Goal: Task Accomplishment & Management: Complete application form

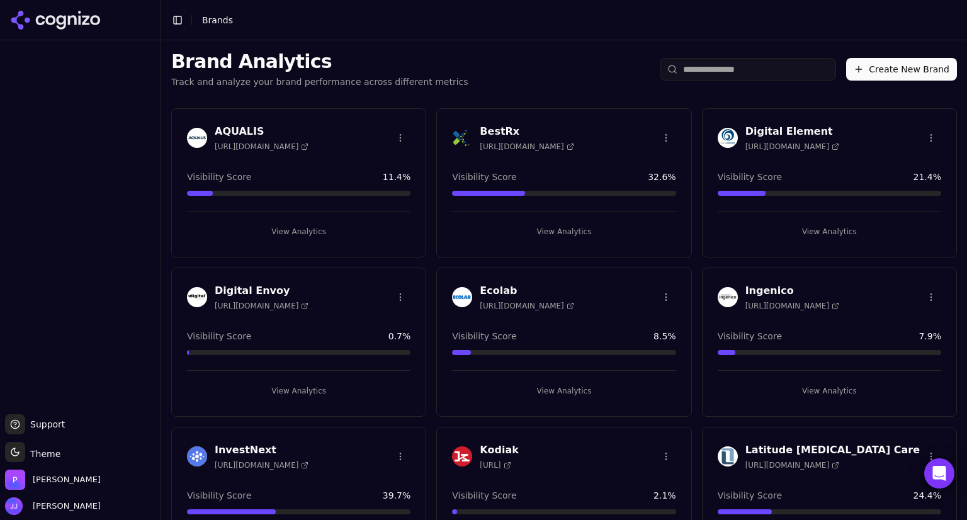
scroll to position [860, 0]
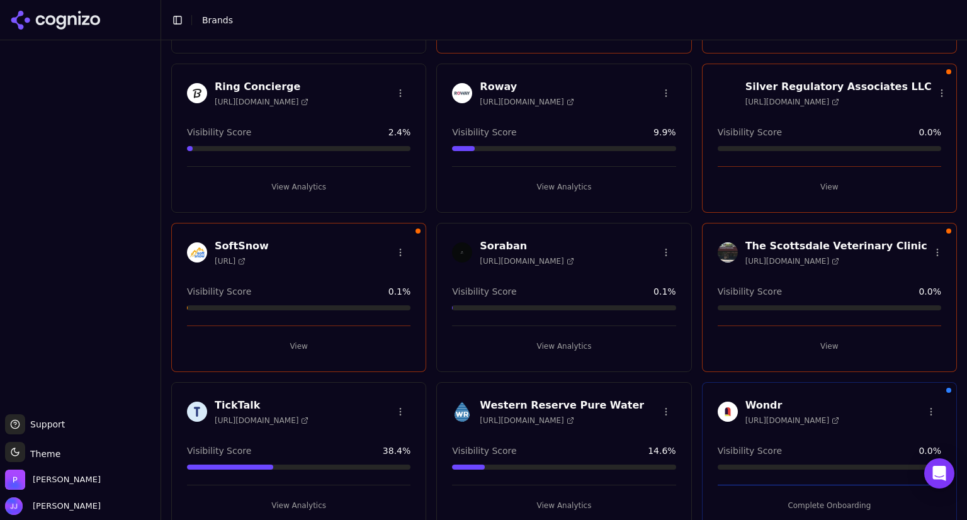
scroll to position [841, 0]
click at [400, 249] on html "Support Support Toggle theme Theme [PERSON_NAME] [PERSON_NAME] Toggle Sidebar B…" at bounding box center [483, 260] width 967 height 520
click at [921, 250] on html "Support Support Toggle theme Theme [PERSON_NAME] [PERSON_NAME] Toggle Sidebar B…" at bounding box center [483, 260] width 967 height 520
click at [923, 250] on html "Support Support Toggle theme Theme [PERSON_NAME] [PERSON_NAME] Toggle Sidebar B…" at bounding box center [483, 260] width 967 height 520
click at [888, 296] on div "Delete Brand" at bounding box center [892, 295] width 74 height 20
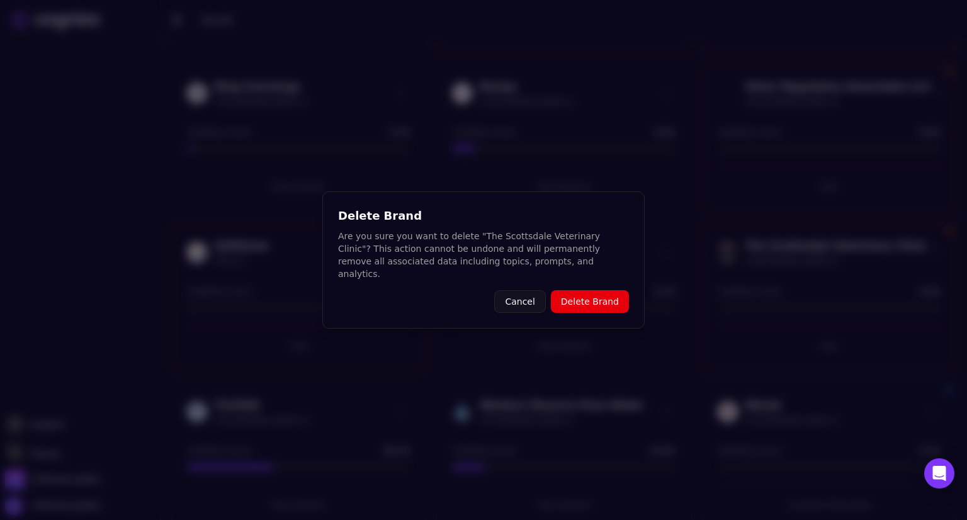
click at [523, 302] on button "Cancel" at bounding box center [519, 301] width 51 height 23
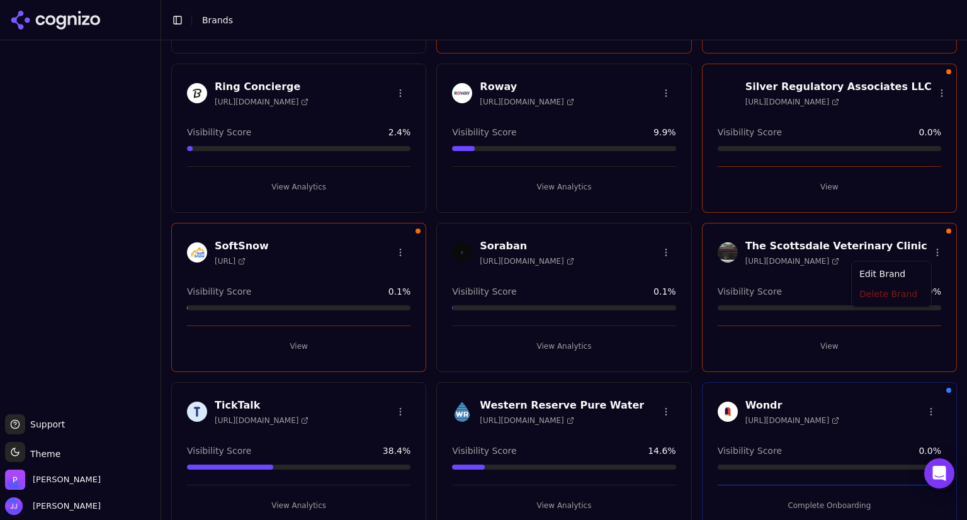
click at [924, 251] on html "Support Support Toggle theme Theme [PERSON_NAME] [PERSON_NAME] Toggle Sidebar B…" at bounding box center [483, 260] width 967 height 520
click at [890, 273] on div "Edit Brand" at bounding box center [892, 275] width 74 height 20
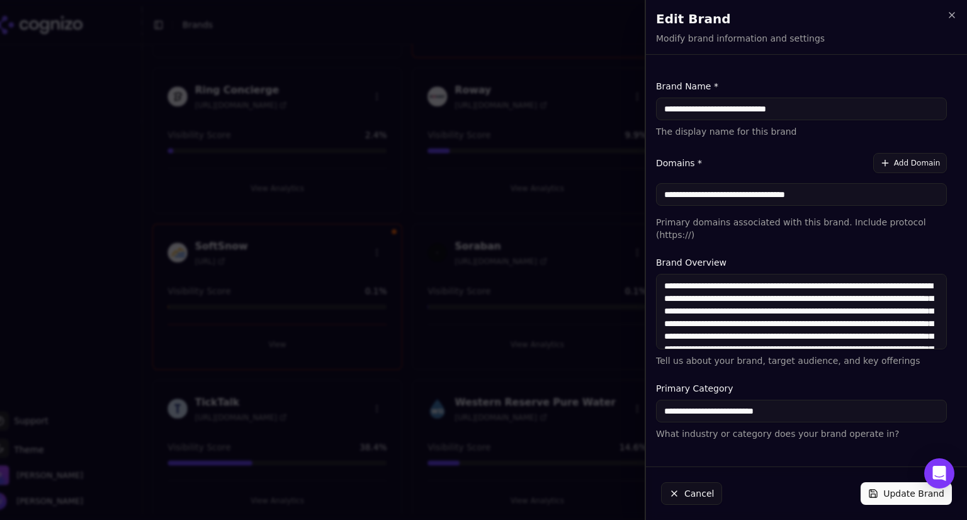
click at [890, 274] on textarea "**********" at bounding box center [801, 312] width 291 height 76
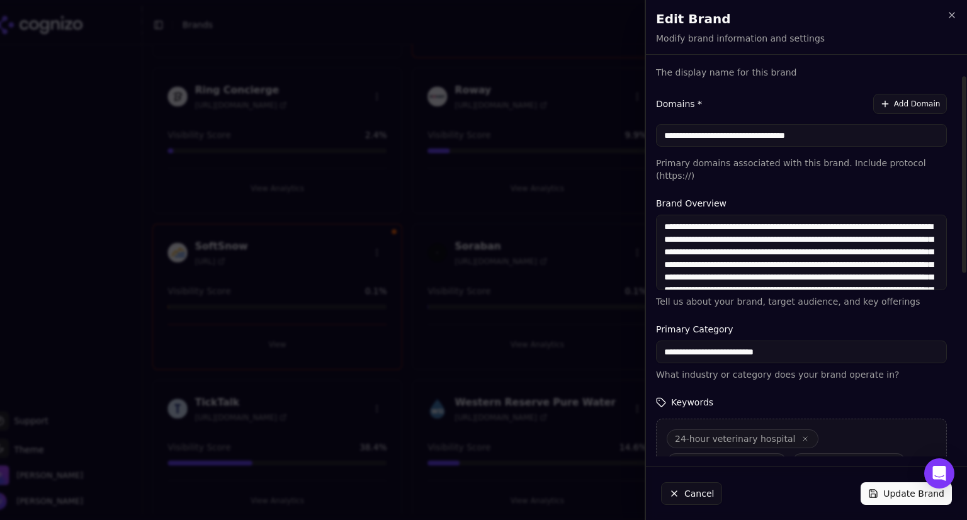
scroll to position [0, 0]
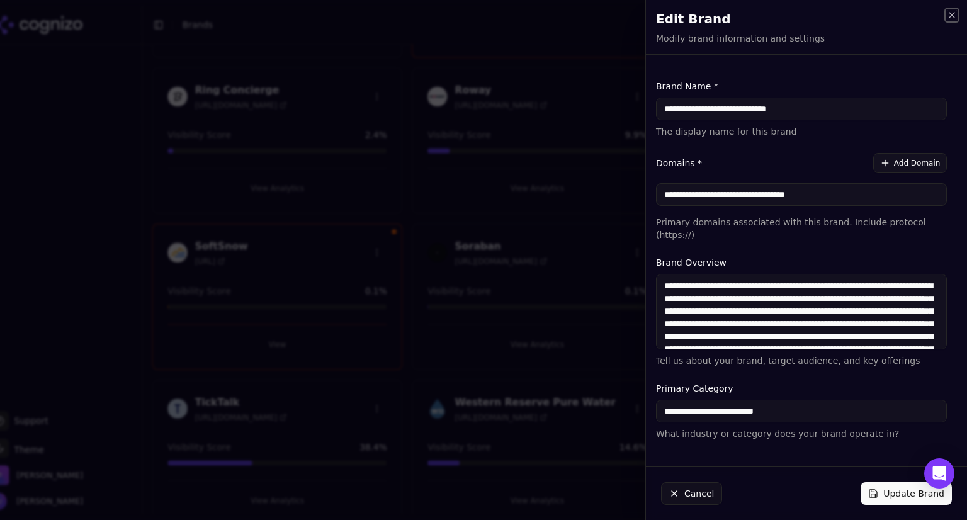
click at [947, 14] on icon "button" at bounding box center [952, 15] width 10 height 10
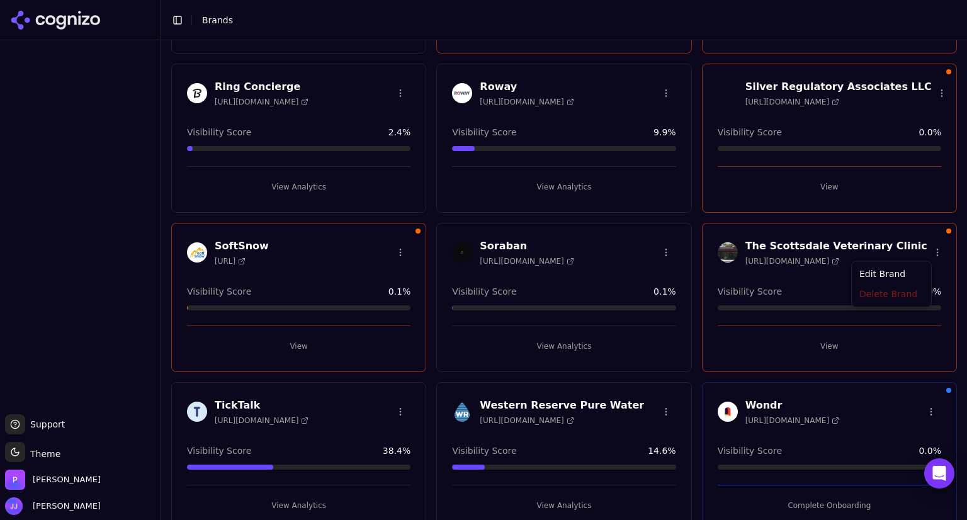
click at [919, 247] on html "Support Support Toggle theme Theme [PERSON_NAME] [PERSON_NAME] Toggle Sidebar B…" at bounding box center [483, 260] width 967 height 520
click at [883, 298] on div "Delete Brand" at bounding box center [892, 295] width 74 height 20
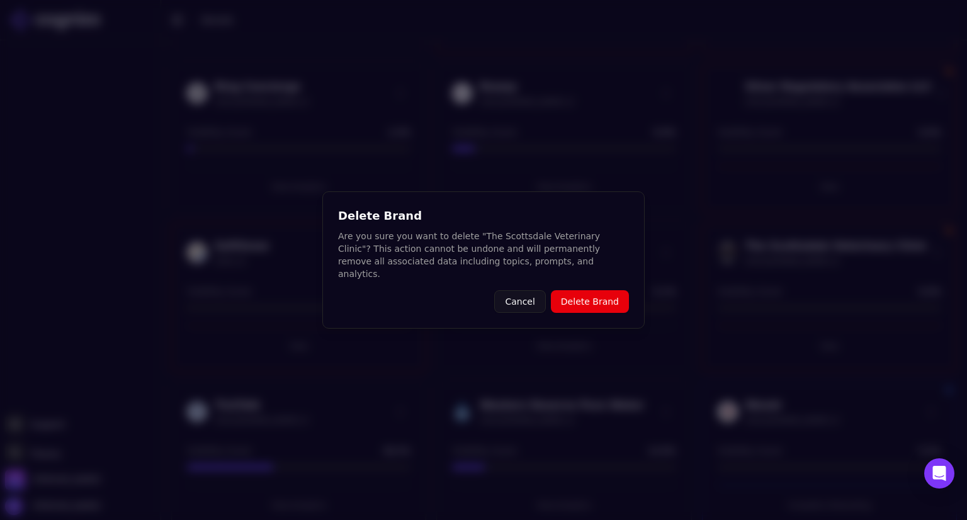
click at [606, 297] on button "Delete Brand" at bounding box center [590, 301] width 78 height 23
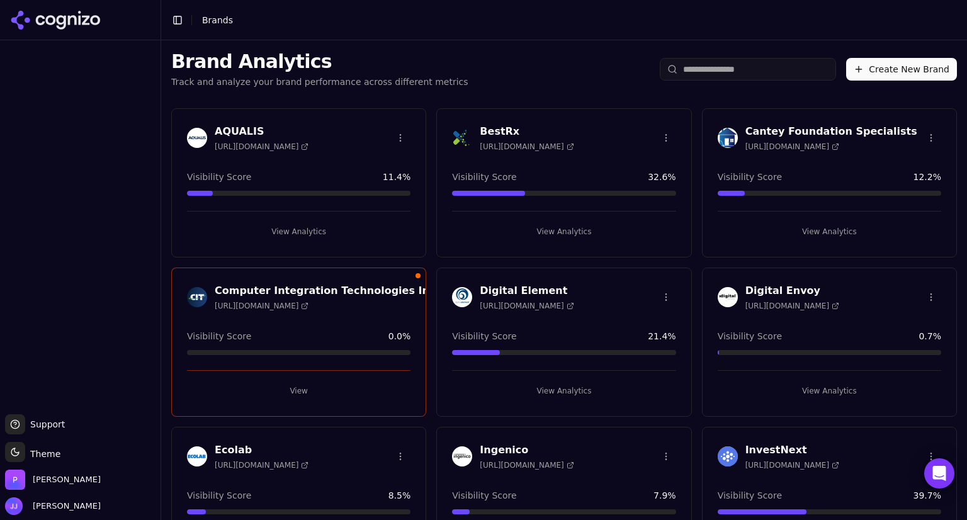
click at [877, 61] on button "Create New Brand" at bounding box center [901, 69] width 111 height 23
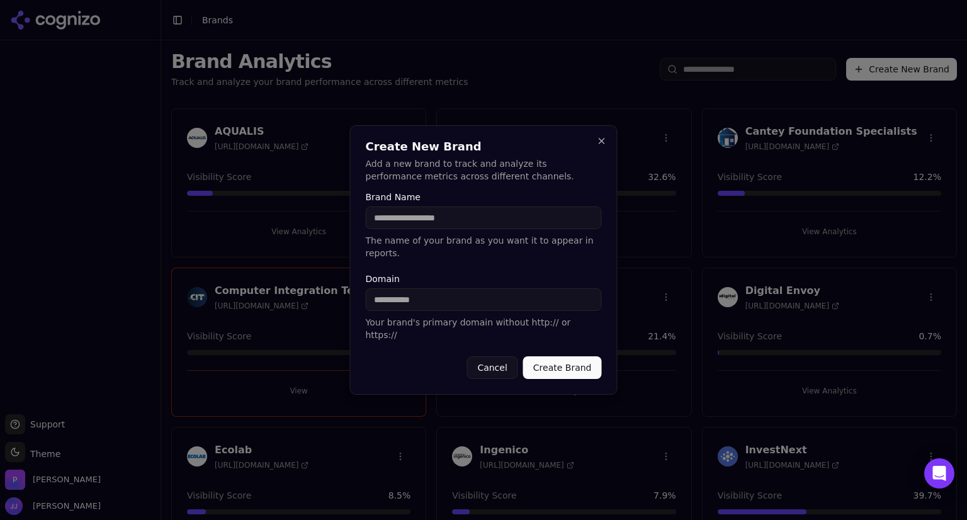
click at [463, 227] on input "Brand Name" at bounding box center [484, 218] width 236 height 23
click at [373, 228] on input "**********" at bounding box center [484, 218] width 236 height 23
type input "**********"
click at [372, 305] on input "Domain" at bounding box center [484, 299] width 236 height 23
paste input "**********"
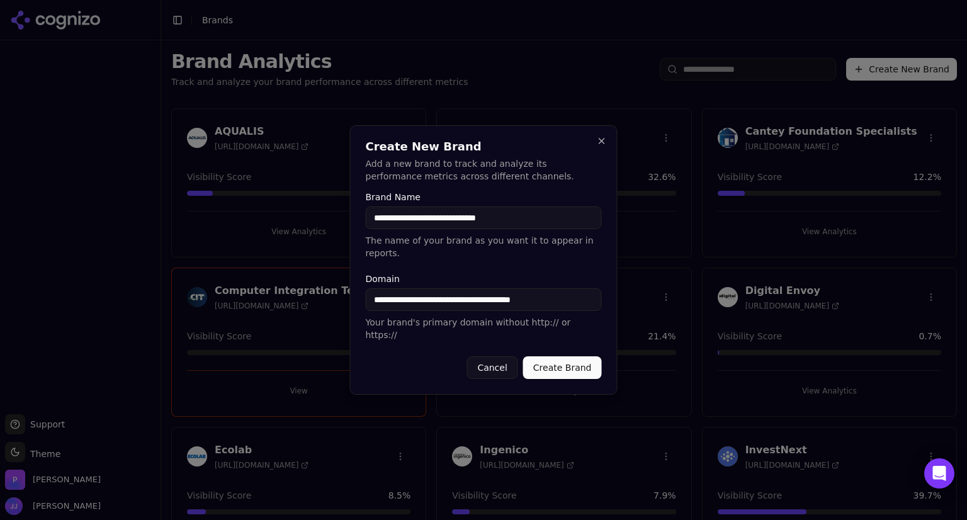
click at [571, 356] on button "Create Brand" at bounding box center [562, 367] width 79 height 23
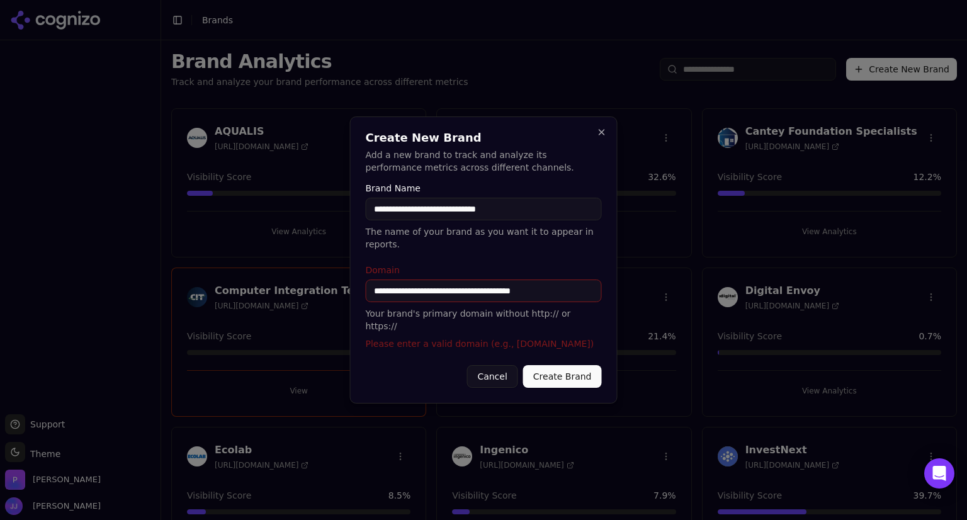
click at [401, 292] on input "**********" at bounding box center [484, 291] width 236 height 23
click at [535, 290] on input "**********" at bounding box center [484, 291] width 236 height 23
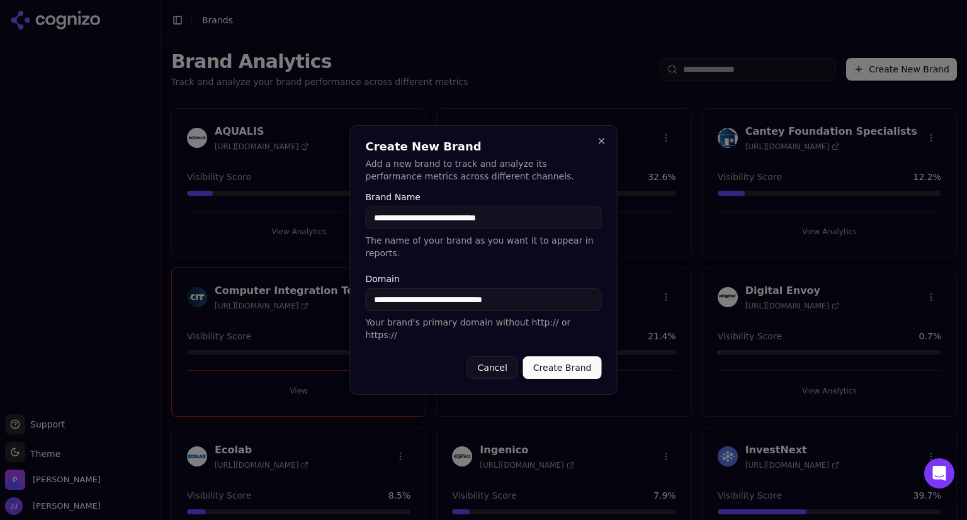
type input "**********"
click at [554, 356] on button "Create Brand" at bounding box center [562, 367] width 79 height 23
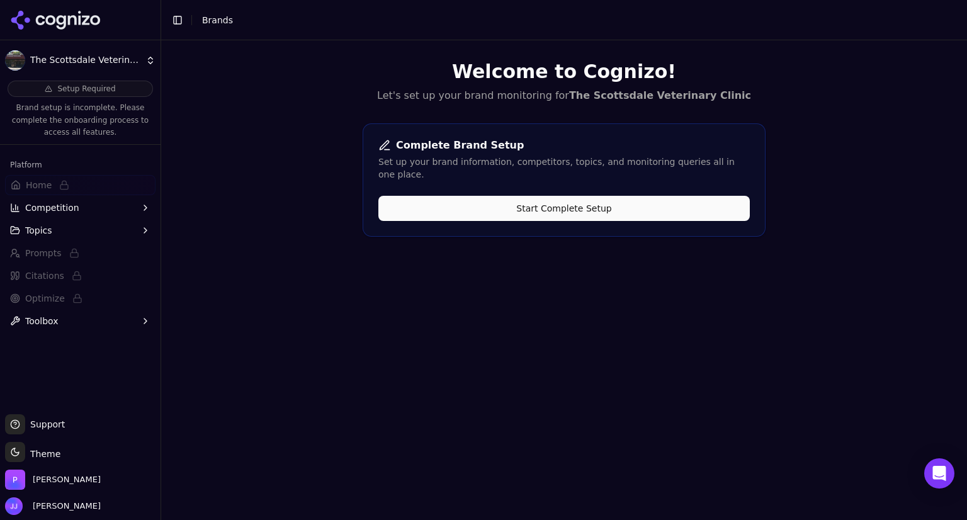
click at [533, 196] on button "Start Complete Setup" at bounding box center [564, 208] width 372 height 25
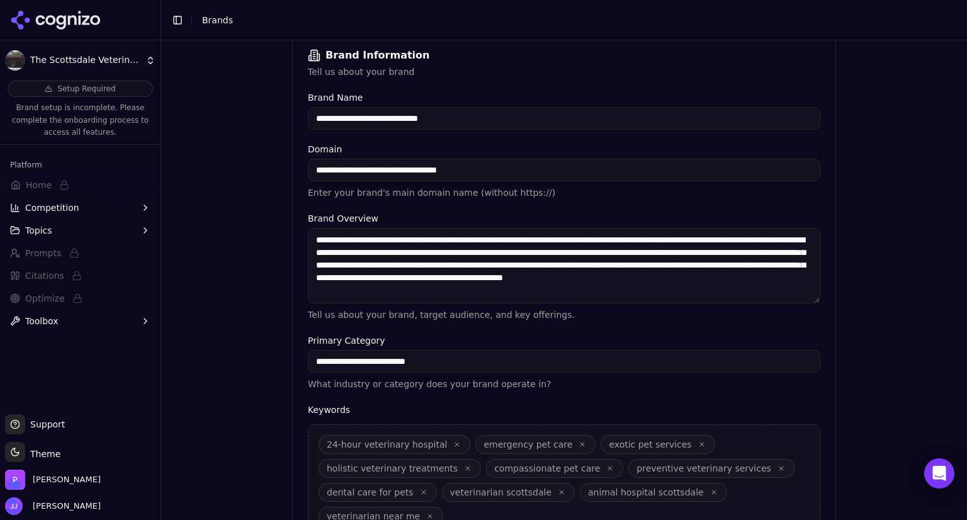
scroll to position [340, 0]
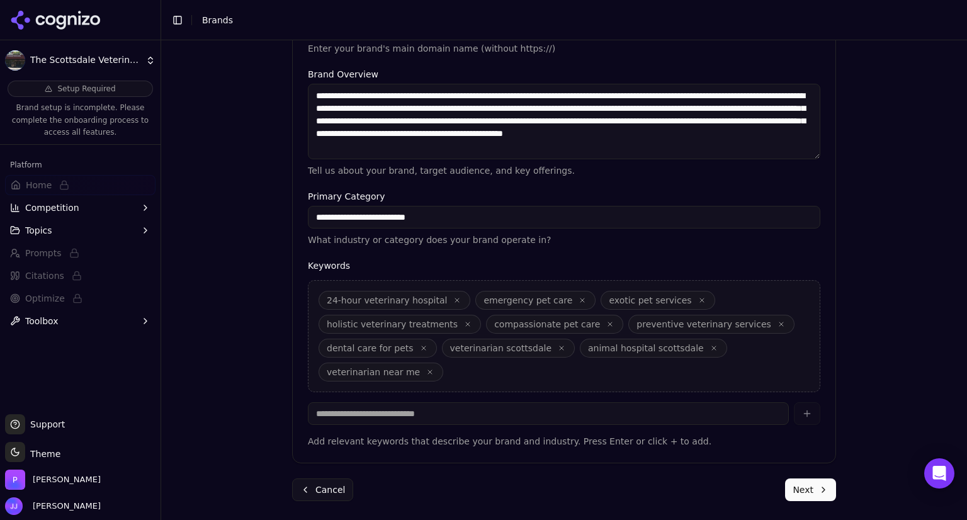
click at [571, 407] on input at bounding box center [548, 413] width 481 height 23
click at [816, 489] on button "Next" at bounding box center [810, 490] width 51 height 23
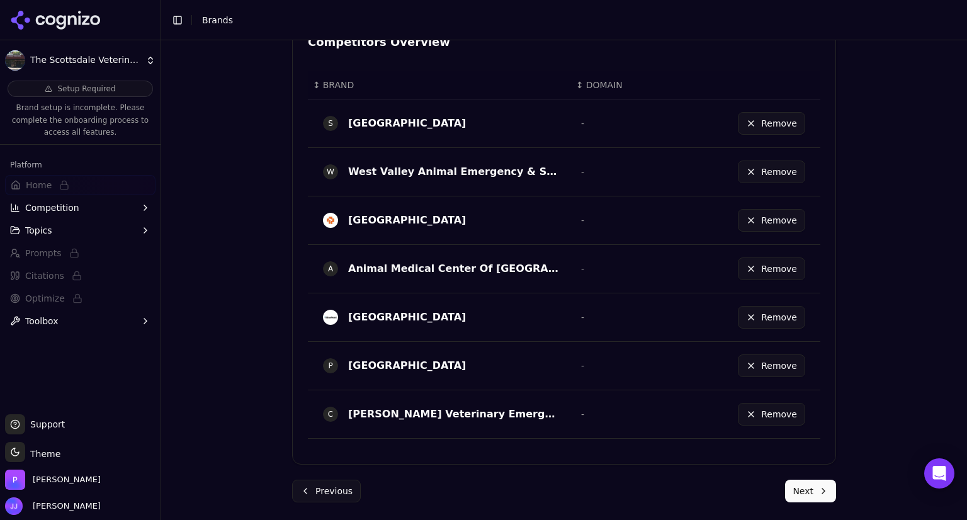
scroll to position [567, 0]
click at [800, 492] on button "Next" at bounding box center [810, 491] width 51 height 23
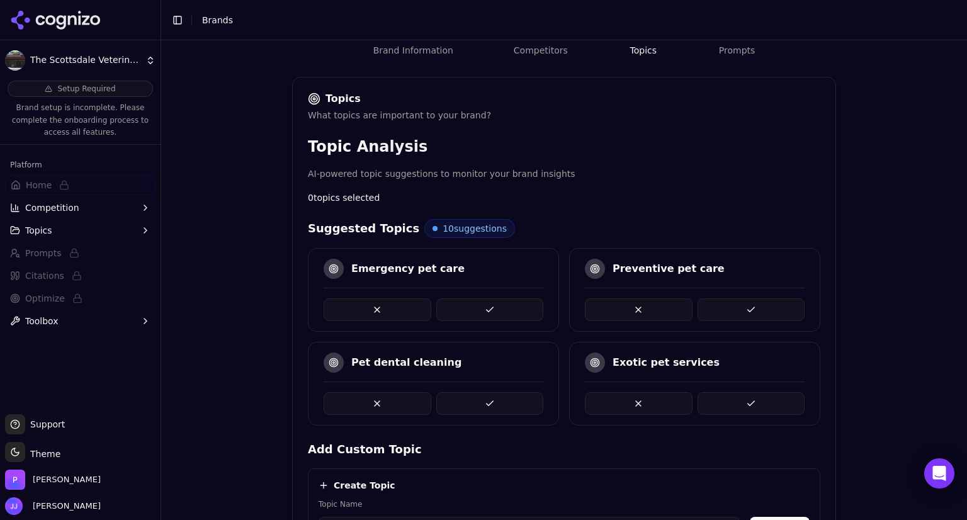
scroll to position [156, 0]
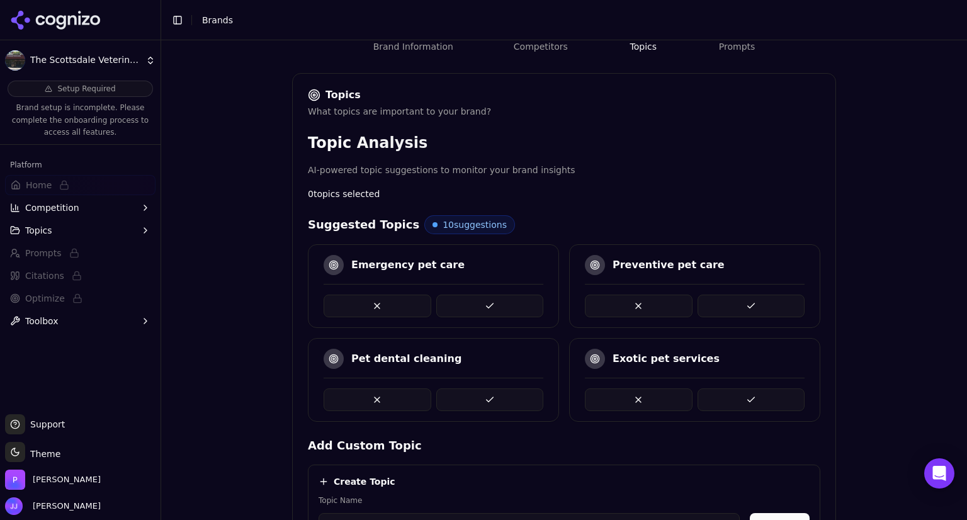
click at [501, 304] on button at bounding box center [490, 306] width 108 height 23
click at [747, 302] on button at bounding box center [752, 306] width 108 height 23
click at [351, 397] on button at bounding box center [378, 400] width 108 height 23
click at [718, 390] on button at bounding box center [752, 400] width 108 height 23
click at [473, 397] on button at bounding box center [490, 400] width 108 height 23
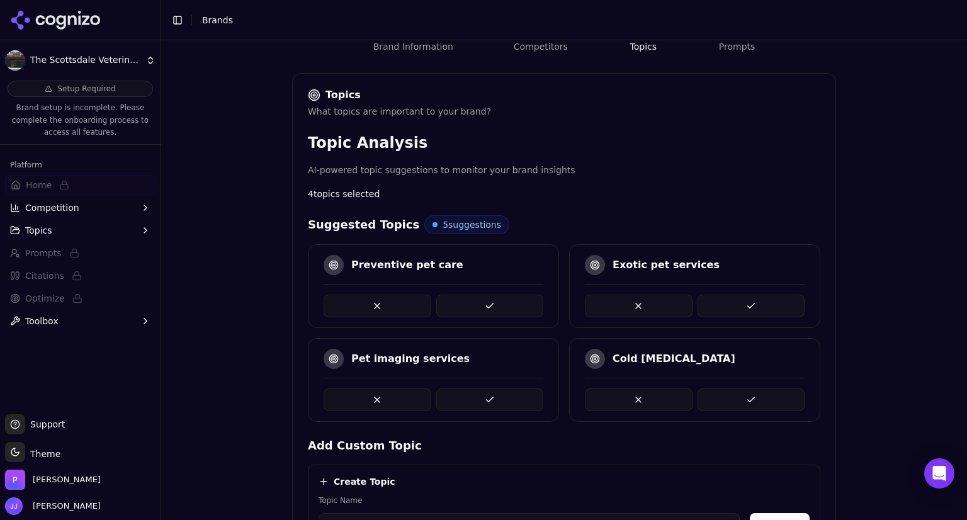
click at [625, 312] on button at bounding box center [639, 306] width 108 height 23
click at [462, 308] on button at bounding box center [490, 306] width 108 height 23
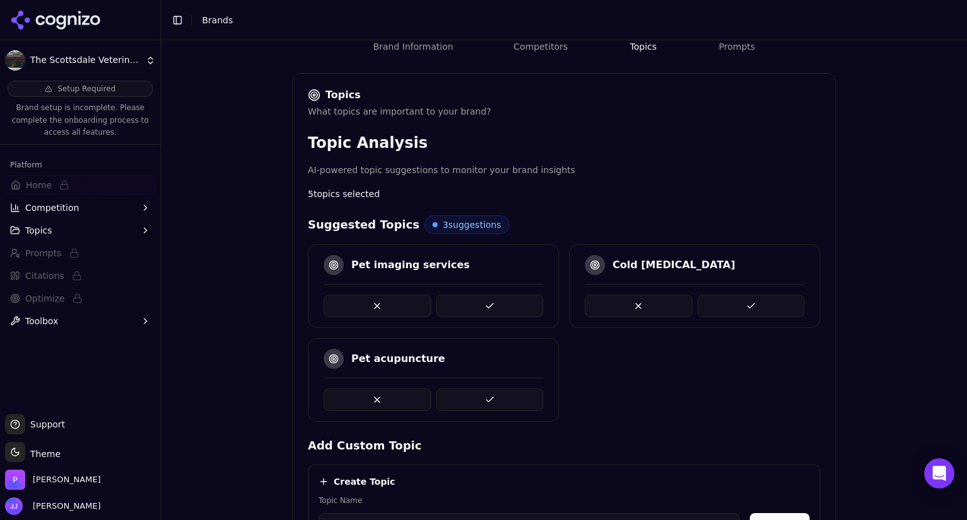
click at [462, 308] on button at bounding box center [490, 306] width 108 height 23
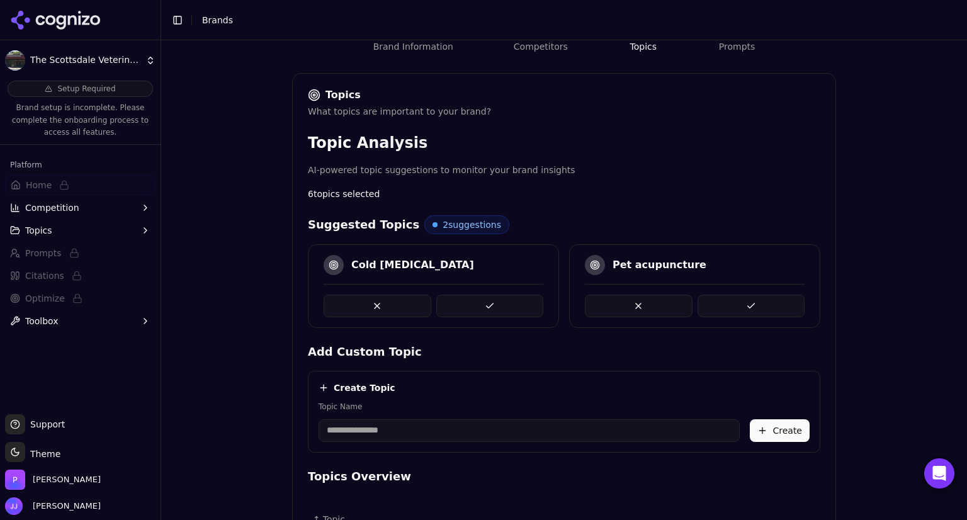
click at [375, 301] on button at bounding box center [378, 306] width 108 height 23
click at [362, 301] on button at bounding box center [378, 306] width 108 height 23
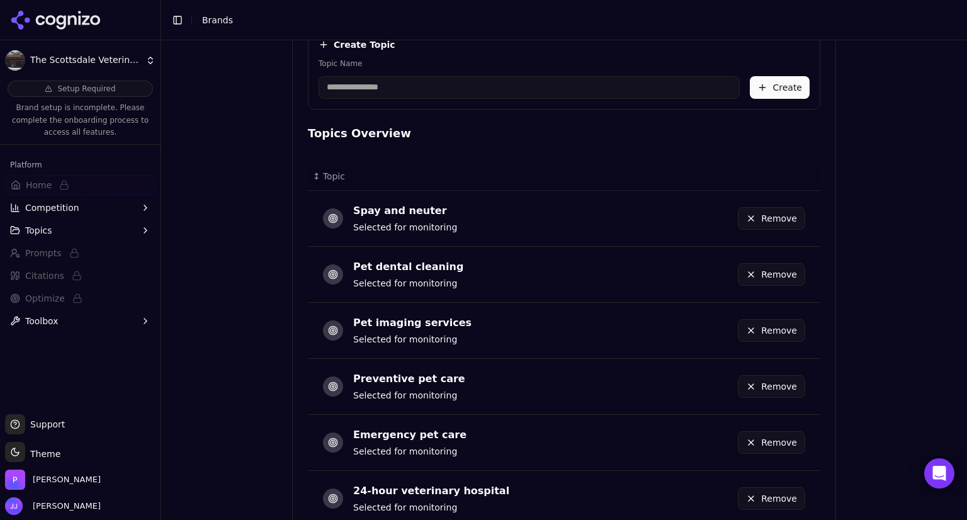
scroll to position [601, 0]
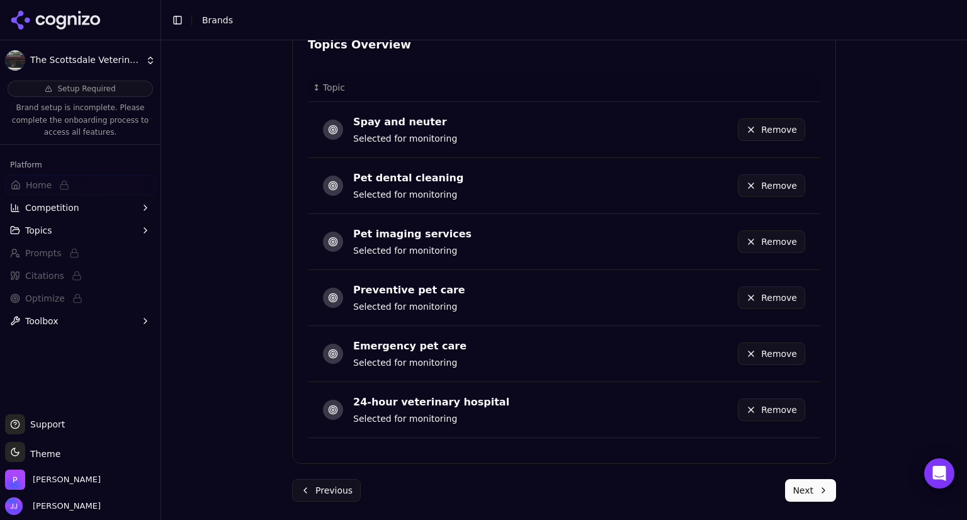
click at [798, 484] on button "Next" at bounding box center [810, 490] width 51 height 23
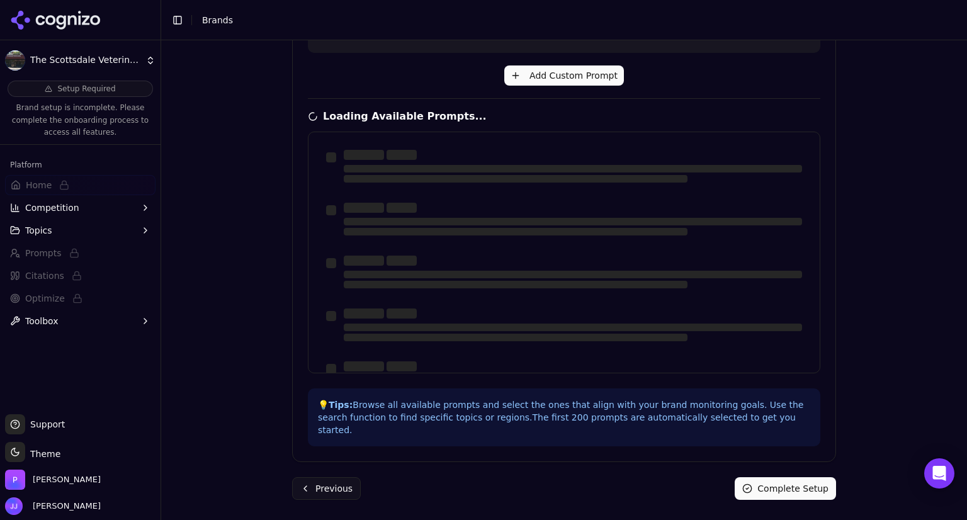
scroll to position [355, 0]
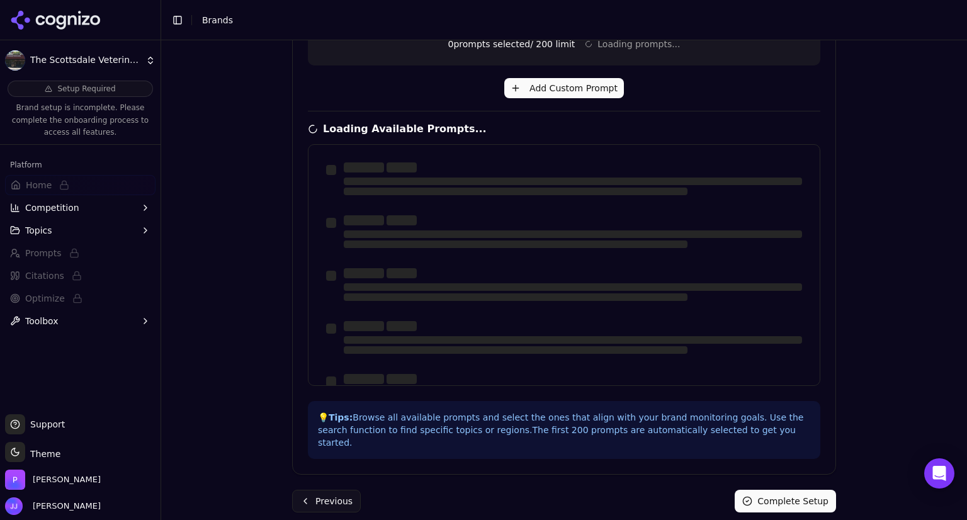
click at [775, 490] on button "Complete Setup" at bounding box center [785, 501] width 101 height 23
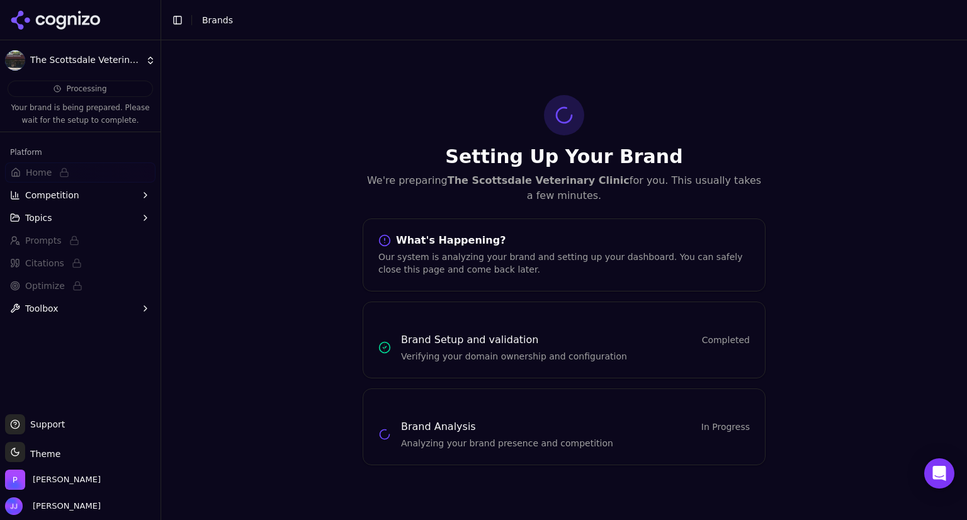
scroll to position [0, 0]
